Goal: Transaction & Acquisition: Purchase product/service

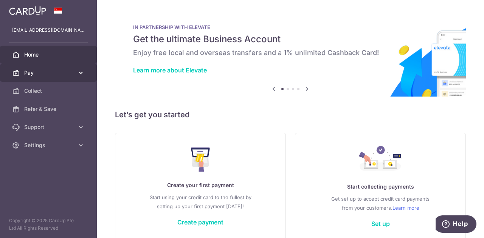
click at [43, 76] on span "Pay" at bounding box center [49, 73] width 50 height 8
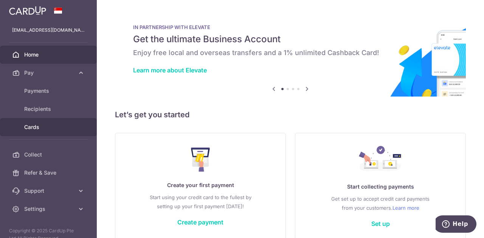
click at [38, 124] on span "Cards" at bounding box center [49, 128] width 50 height 8
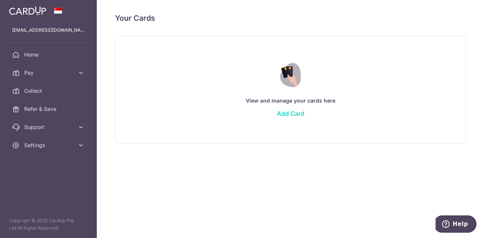
click at [290, 113] on link "Add Card" at bounding box center [291, 114] width 28 height 8
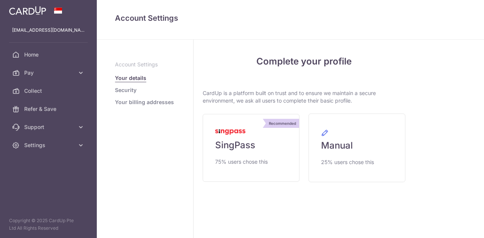
click at [51, 145] on span "Settings" at bounding box center [49, 146] width 50 height 8
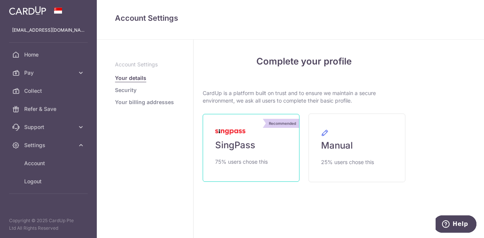
click at [239, 160] on span "75% users chose this" at bounding box center [241, 162] width 53 height 9
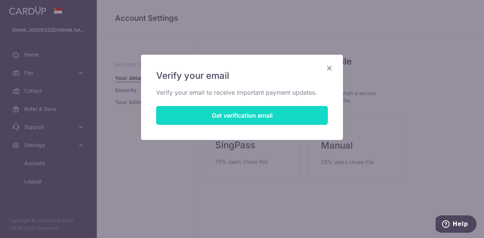
click at [235, 117] on button "Get verification email" at bounding box center [241, 115] width 171 height 19
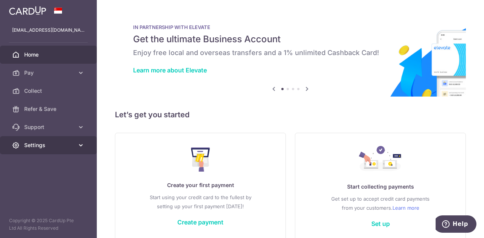
click at [45, 148] on span "Settings" at bounding box center [49, 146] width 50 height 8
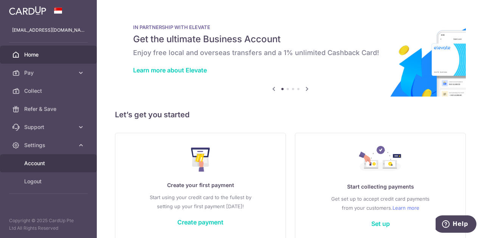
click at [48, 164] on span "Account" at bounding box center [49, 164] width 50 height 8
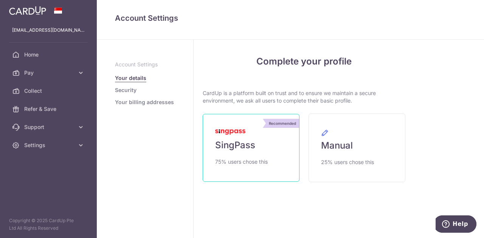
click at [246, 145] on span "SingPass" at bounding box center [235, 145] width 40 height 12
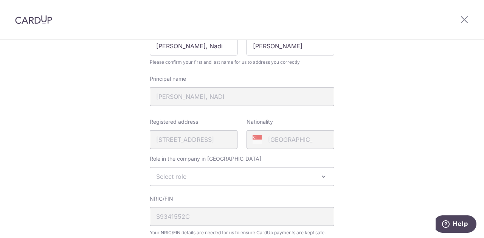
scroll to position [151, 0]
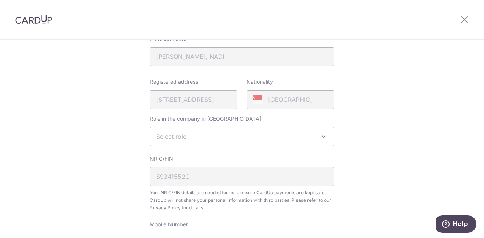
click at [180, 137] on span "Select role" at bounding box center [171, 137] width 30 height 8
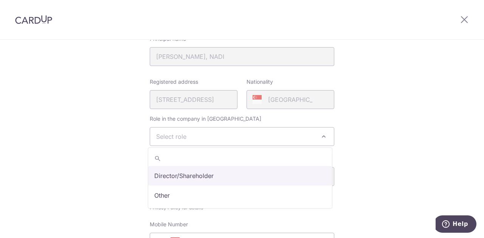
click at [102, 113] on div "Review your details Your Details Please provide your full name as per your NRIC…" at bounding box center [242, 148] width 484 height 519
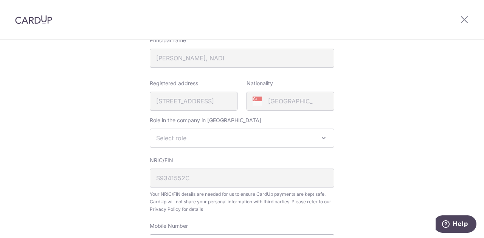
scroll to position [189, 0]
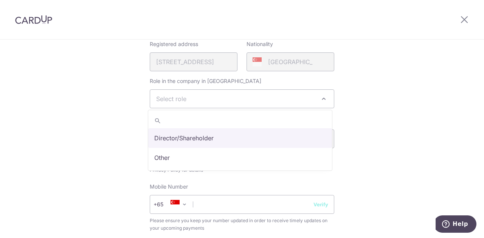
click at [178, 96] on span "Select role" at bounding box center [171, 99] width 30 height 8
select select "director"
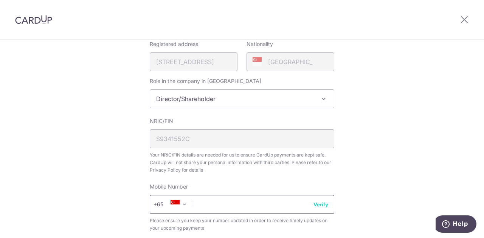
click at [214, 198] on input "text" at bounding box center [242, 204] width 184 height 19
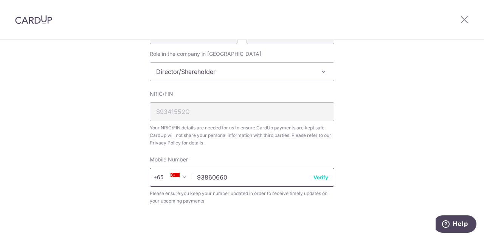
scroll to position [227, 0]
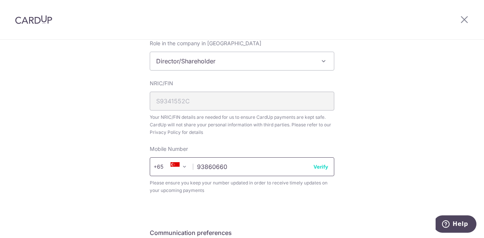
type input "93860660"
click at [316, 166] on button "Verify" at bounding box center [320, 167] width 15 height 8
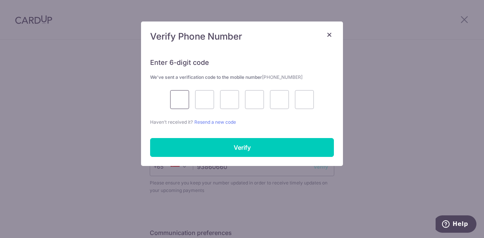
click at [173, 100] on input "text" at bounding box center [179, 99] width 19 height 19
type input "1"
type input "0"
type input "5"
type input "9"
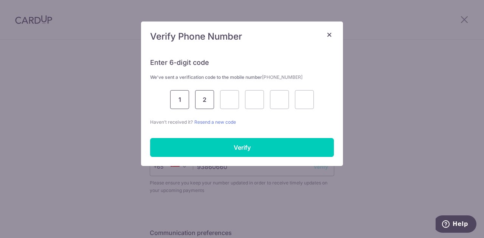
type input "2"
type input "0"
type input "5"
type input "2"
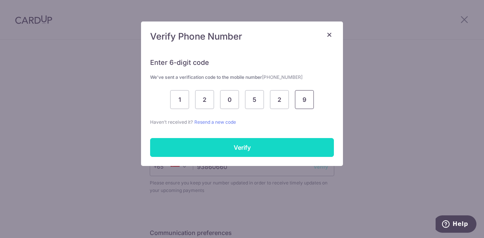
type input "9"
click at [270, 146] on input "Verify" at bounding box center [242, 147] width 184 height 19
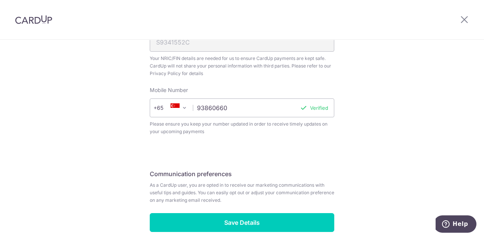
scroll to position [321, 0]
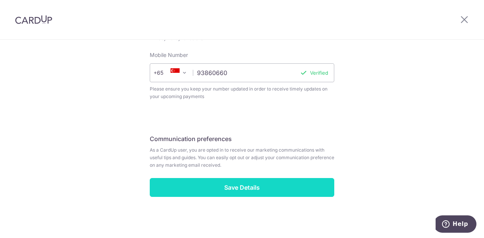
click at [219, 183] on input "Save Details" at bounding box center [242, 187] width 184 height 19
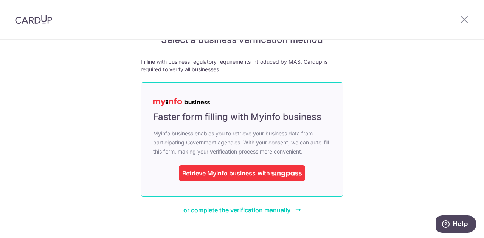
scroll to position [38, 0]
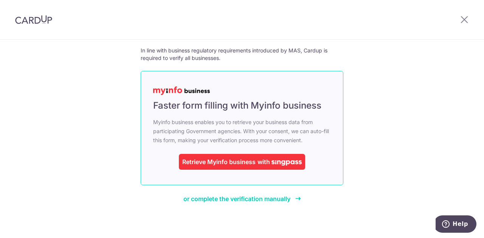
click at [256, 167] on div "Retrieve Myinfo business with" at bounding box center [242, 162] width 126 height 16
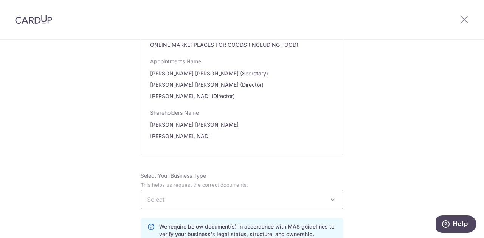
scroll to position [416, 0]
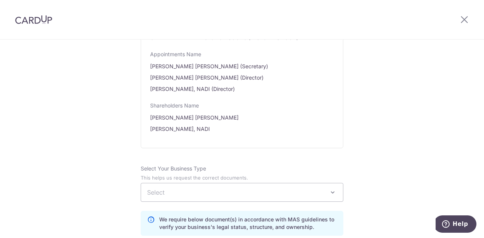
click at [250, 184] on span "Select" at bounding box center [242, 193] width 202 height 18
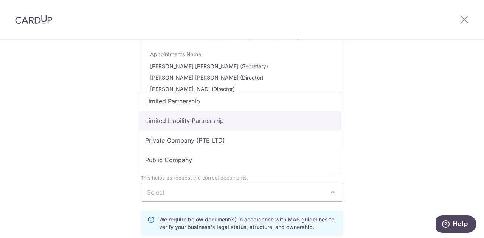
scroll to position [62, 0]
select select "Private Company (PTE LTD)"
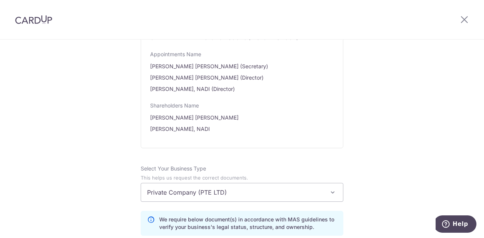
click at [379, 127] on div "Review the company details Company details View all The following details are r…" at bounding box center [242, 151] width 484 height 1054
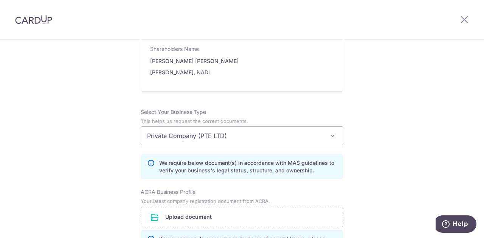
scroll to position [491, 0]
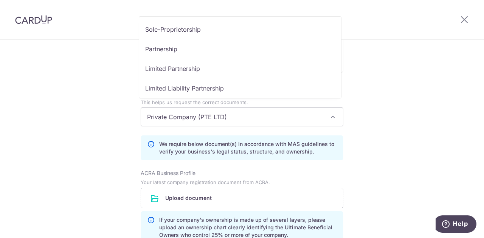
click at [276, 114] on span "Private Company (PTE LTD)" at bounding box center [242, 117] width 202 height 18
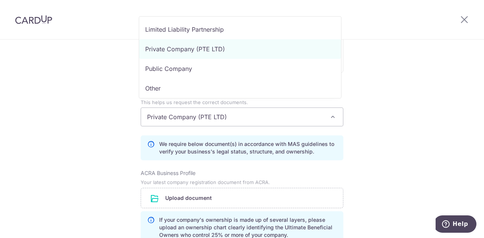
click at [276, 114] on span "Private Company (PTE LTD)" at bounding box center [242, 117] width 202 height 18
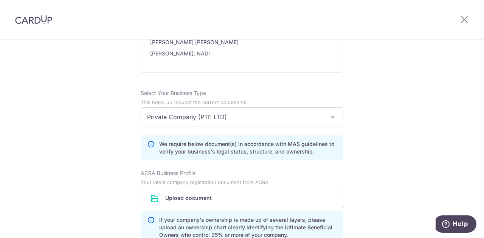
click at [376, 124] on div "Review the company details Company details View all The following details are r…" at bounding box center [242, 76] width 484 height 1054
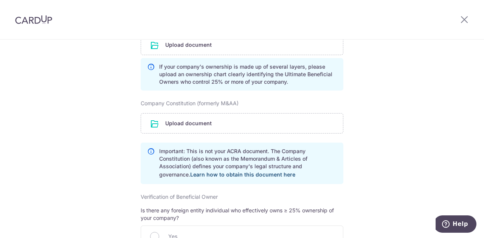
scroll to position [567, 0]
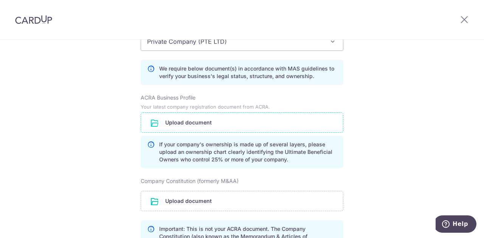
click at [195, 115] on input "file" at bounding box center [242, 123] width 202 height 20
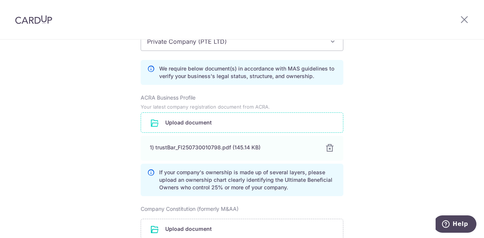
click at [80, 168] on div "Review the company details Company details View all The following details are r…" at bounding box center [242, 14] width 484 height 1082
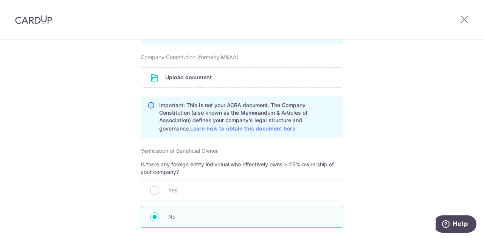
scroll to position [718, 0]
click at [199, 68] on input "file" at bounding box center [242, 78] width 202 height 20
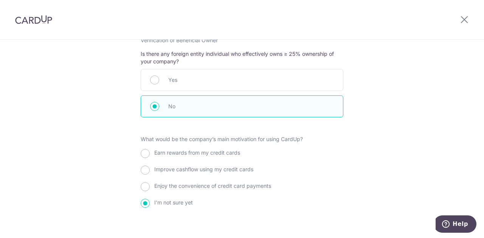
scroll to position [869, 0]
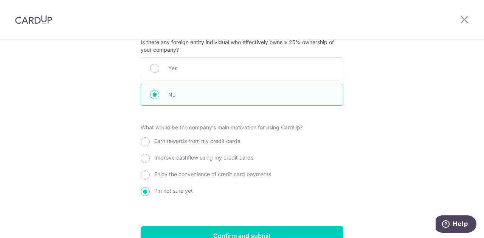
click at [199, 154] on span "Improve cashflow using my credit cards" at bounding box center [203, 157] width 99 height 6
click at [150, 154] on input "Improve cashflow using my credit cards" at bounding box center [145, 158] width 9 height 9
radio input "true"
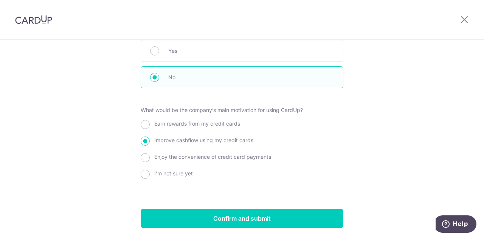
scroll to position [901, 0]
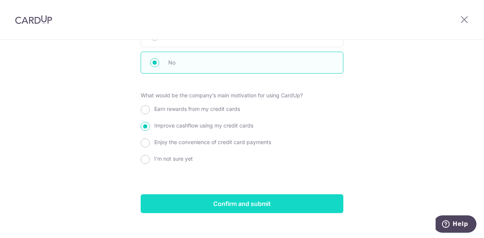
click at [245, 198] on input "Confirm and submit" at bounding box center [242, 204] width 202 height 19
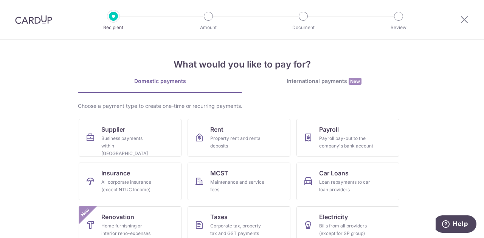
drag, startPoint x: 335, startPoint y: 75, endPoint x: 334, endPoint y: 82, distance: 7.2
click at [334, 78] on div "What would you like to pay for? Domestic payments International payments New Ch…" at bounding box center [242, 167] width 328 height 255
click at [333, 83] on div "International payments New" at bounding box center [324, 81] width 164 height 8
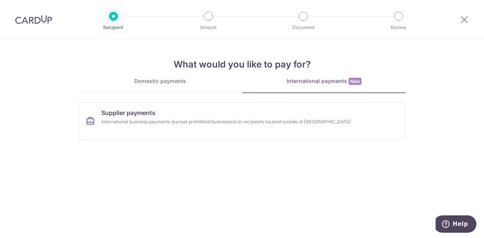
click at [187, 87] on link "Domestic payments" at bounding box center [160, 84] width 164 height 15
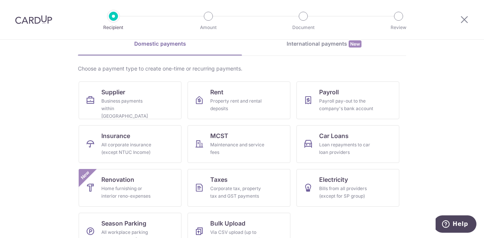
scroll to position [55, 0]
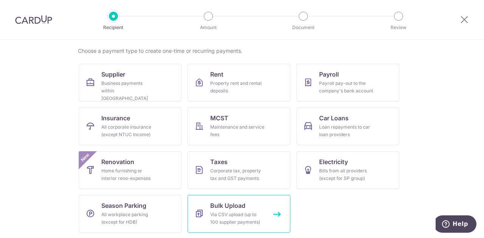
click at [241, 218] on div "Via CSV upload (up to 100 supplier payments)" at bounding box center [237, 218] width 54 height 15
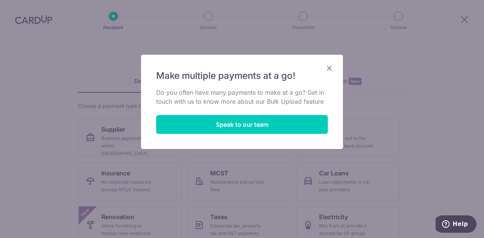
click at [331, 67] on icon "Close" at bounding box center [328, 67] width 9 height 9
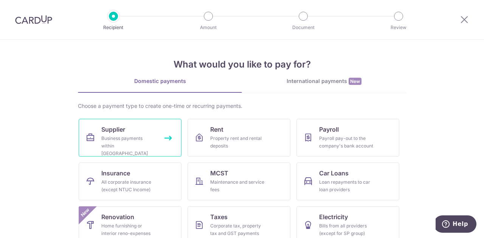
click at [120, 138] on div "Business payments within [GEOGRAPHIC_DATA]" at bounding box center [128, 146] width 54 height 23
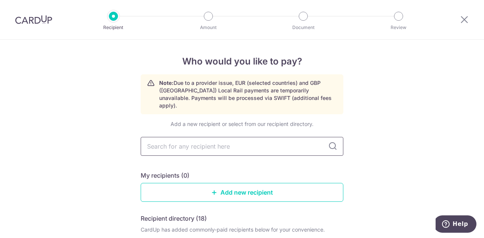
click at [179, 137] on input "text" at bounding box center [242, 146] width 202 height 19
type input "Royal Professional"
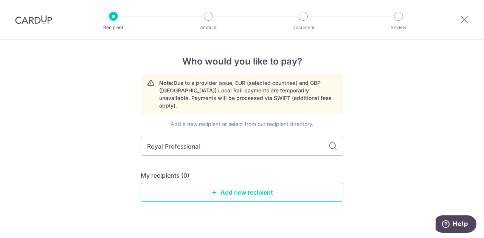
click at [331, 142] on icon at bounding box center [332, 146] width 9 height 9
click at [254, 139] on input "Royal Professional" at bounding box center [242, 146] width 202 height 19
drag, startPoint x: 254, startPoint y: 139, endPoint x: 108, endPoint y: 140, distance: 146.2
click at [108, 140] on div "Who would you like to pay? Note: Due to a provider issue, EUR (selected countri…" at bounding box center [242, 145] width 484 height 210
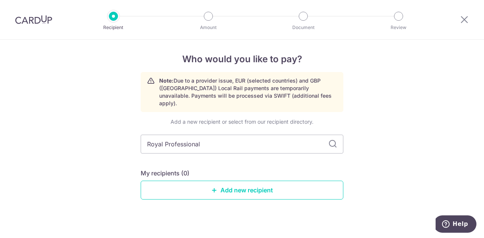
scroll to position [3, 0]
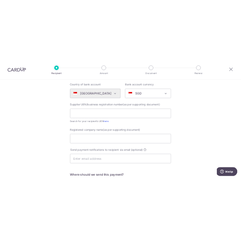
scroll to position [76, 0]
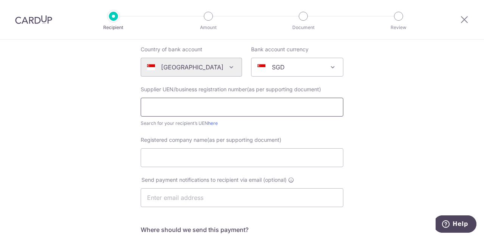
click at [218, 111] on input "text" at bounding box center [242, 107] width 202 height 19
click at [176, 111] on input "text" at bounding box center [242, 107] width 202 height 19
drag, startPoint x: 88, startPoint y: 93, endPoint x: 126, endPoint y: 1, distance: 100.0
click at [90, 92] on div "Who would you like to pay? Your recipient does not need a CardUp account to rec…" at bounding box center [242, 193] width 484 height 458
click at [219, 107] on input "text" at bounding box center [242, 107] width 202 height 19
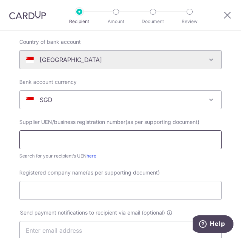
click at [76, 136] on input "text" at bounding box center [120, 139] width 202 height 19
paste input "201305587G"
type input "201305587G"
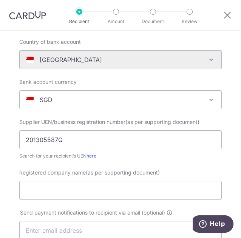
click at [123, 158] on div "Search for your recipient’s UEN here" at bounding box center [120, 156] width 202 height 8
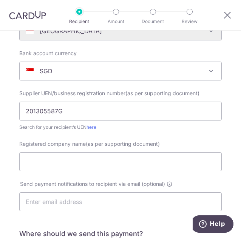
scroll to position [113, 0]
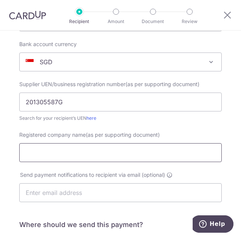
click at [73, 149] on input "Registered company name(as per supporting document)" at bounding box center [120, 152] width 202 height 19
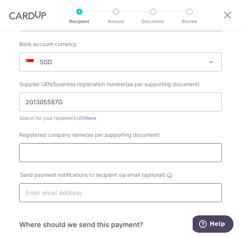
paste input "ROYAL PROFESSIONAL PTE LTD"
type input "ROYAL PROFESSIONAL PTE LTD"
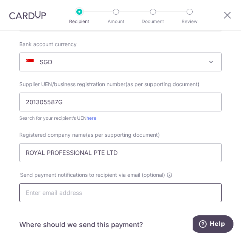
click at [78, 194] on input "text" at bounding box center [120, 192] width 202 height 19
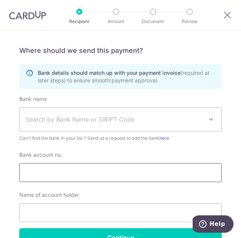
scroll to position [302, 0]
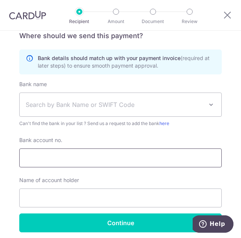
click at [38, 155] on input "Bank account no." at bounding box center [120, 157] width 202 height 19
paste input "647 590 652 001"
click at [62, 159] on input "647 590 652 001" at bounding box center [120, 157] width 202 height 19
click at [49, 158] on input "647 590 652001" at bounding box center [120, 157] width 202 height 19
click at [38, 156] on input "647 590652001" at bounding box center [120, 157] width 202 height 19
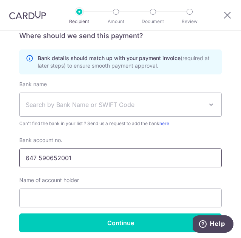
click at [36, 159] on input "647 590652001" at bounding box center [120, 157] width 202 height 19
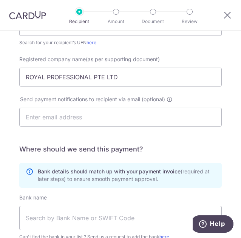
scroll to position [264, 0]
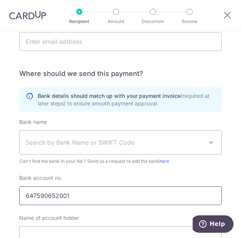
type input "647590652001"
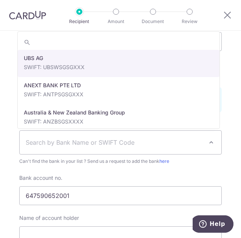
click at [102, 137] on span "Search by Bank Name or SWIFT Code" at bounding box center [121, 142] width 202 height 23
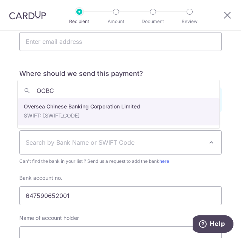
type input "OCBC"
select select "12"
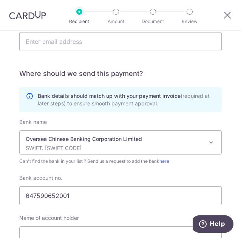
click at [169, 182] on div "Bank account no. 647590652001" at bounding box center [120, 189] width 202 height 31
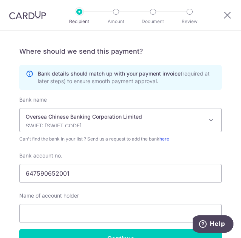
scroll to position [302, 0]
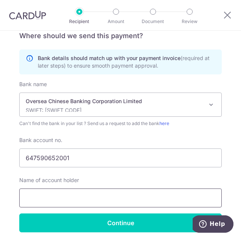
click at [96, 195] on input "text" at bounding box center [120, 197] width 202 height 19
paste input "ROYAL PROFESSIONAL PTE LTD"
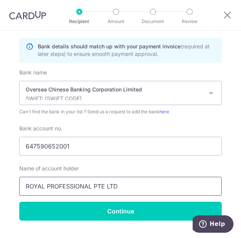
scroll to position [331, 0]
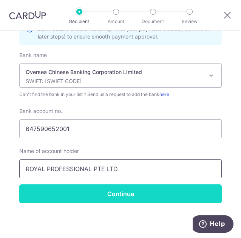
type input "ROYAL PROFESSIONAL PTE LTD"
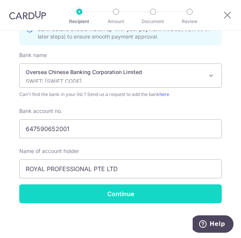
click at [128, 195] on input "Continue" at bounding box center [120, 193] width 202 height 19
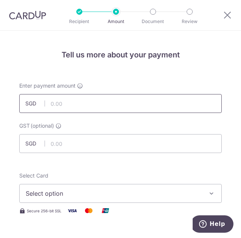
click at [100, 105] on input "text" at bounding box center [120, 103] width 202 height 19
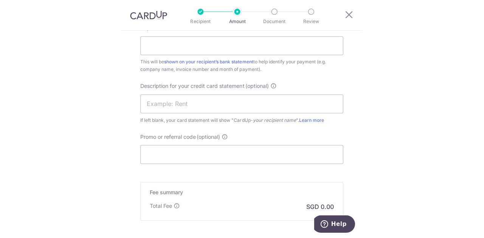
scroll to position [453, 0]
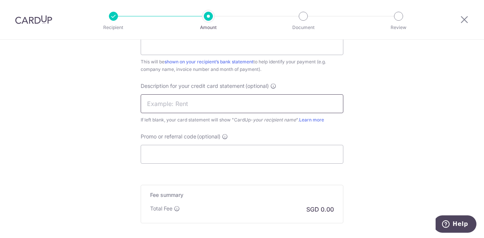
click at [221, 112] on input "text" at bounding box center [242, 103] width 202 height 19
click at [210, 159] on input "Promo or referral code (optional)" at bounding box center [242, 154] width 202 height 19
paste input "SGNEW14"
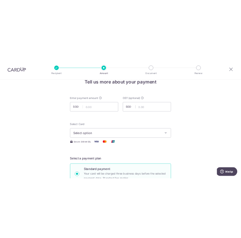
scroll to position [0, 0]
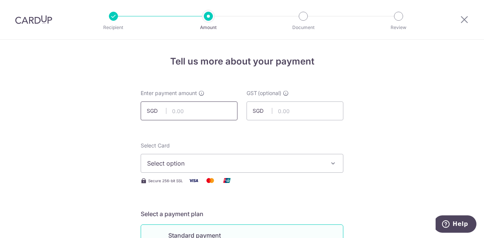
type input "SGNEW14"
click at [210, 117] on input "text" at bounding box center [189, 111] width 97 height 19
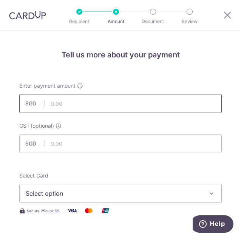
click at [146, 110] on input "text" at bounding box center [120, 103] width 202 height 19
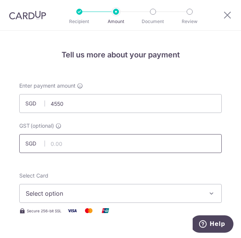
type input "4,550.00"
click at [60, 147] on input "text" at bounding box center [120, 143] width 202 height 19
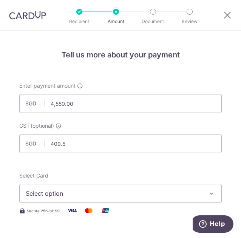
type input "409.50"
click at [69, 193] on span "Select option" at bounding box center [115, 193] width 179 height 9
click at [96, 175] on div "Select Card Select option Add credit card" at bounding box center [120, 187] width 202 height 31
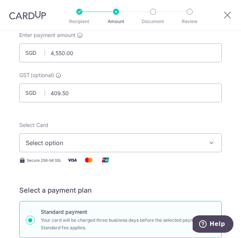
scroll to position [76, 0]
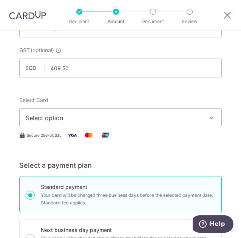
click at [109, 114] on span "Select option" at bounding box center [115, 117] width 179 height 9
click at [51, 142] on span "Add credit card" at bounding box center [127, 142] width 176 height 8
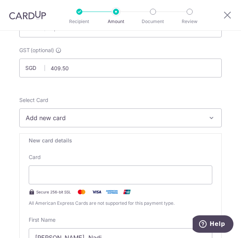
click at [186, 193] on div "Secure 256-bit SSL" at bounding box center [121, 191] width 184 height 9
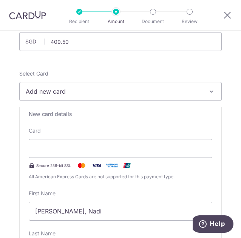
scroll to position [113, 0]
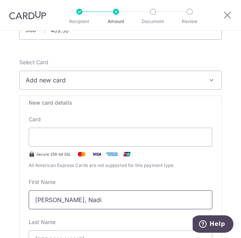
drag, startPoint x: 82, startPoint y: 200, endPoint x: 1, endPoint y: 201, distance: 80.5
click at [0, 201] on html "Recipient Amount Document Review Tell us more about your payment Enter payment …" at bounding box center [120, 119] width 241 height 238
type input "Nadi"
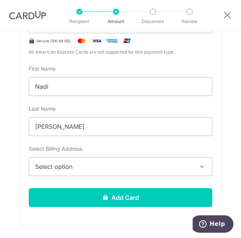
click at [69, 167] on span "Select option" at bounding box center [115, 166] width 160 height 9
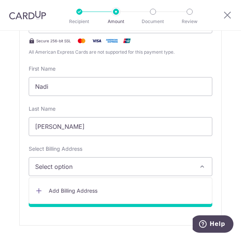
click at [65, 184] on link "Add Billing Address" at bounding box center [120, 191] width 183 height 14
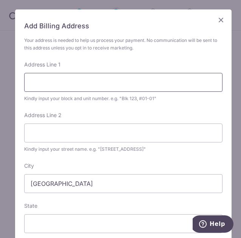
click at [71, 80] on input "Address Line 1" at bounding box center [123, 82] width 198 height 19
type input "28, #07-09"
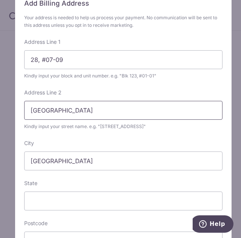
scroll to position [38, 0]
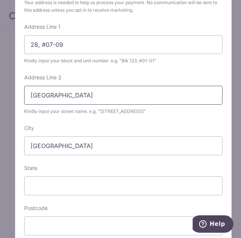
type input "[GEOGRAPHIC_DATA]"
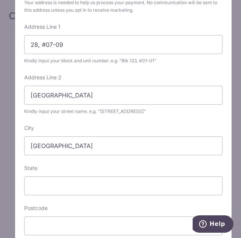
click at [81, 196] on form "Your address is needed to help us process your payment. No communication will b…" at bounding box center [123, 151] width 198 height 304
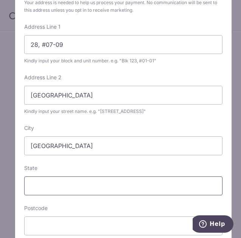
click at [80, 193] on input "State" at bounding box center [123, 185] width 198 height 19
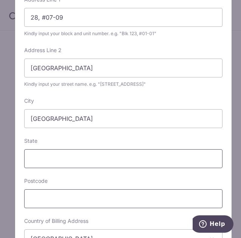
scroll to position [76, 0]
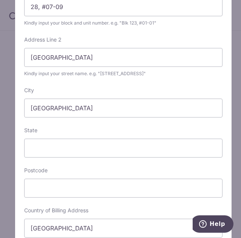
click at [77, 178] on div "Postcode" at bounding box center [123, 182] width 198 height 31
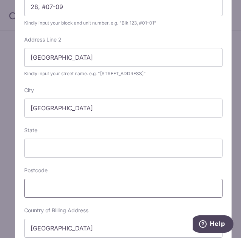
click at [67, 195] on input "text" at bounding box center [123, 188] width 198 height 19
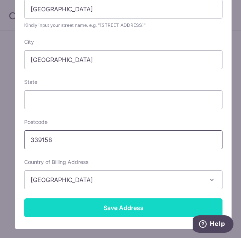
type input "339158"
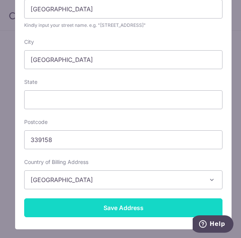
click at [66, 214] on input "Save Address" at bounding box center [123, 207] width 198 height 19
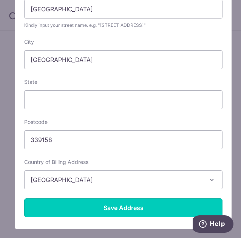
click at [118, 216] on input "Save Address" at bounding box center [123, 207] width 198 height 19
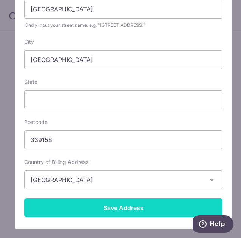
click at [123, 204] on input "Save Address" at bounding box center [123, 207] width 198 height 19
